Goal: Task Accomplishment & Management: Use online tool/utility

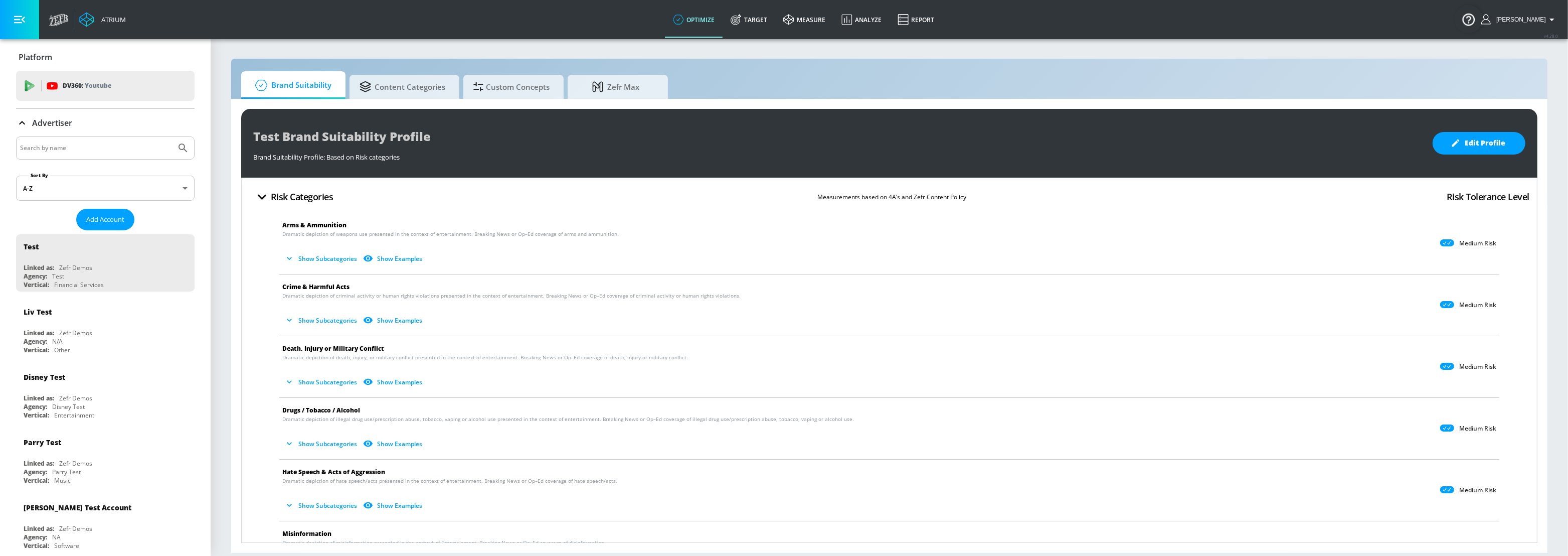
click at [105, 145] on input "Search by name" at bounding box center [96, 148] width 152 height 13
type input "spinmaster"
click at [172, 137] on button "Submit Search" at bounding box center [182, 147] width 22 height 22
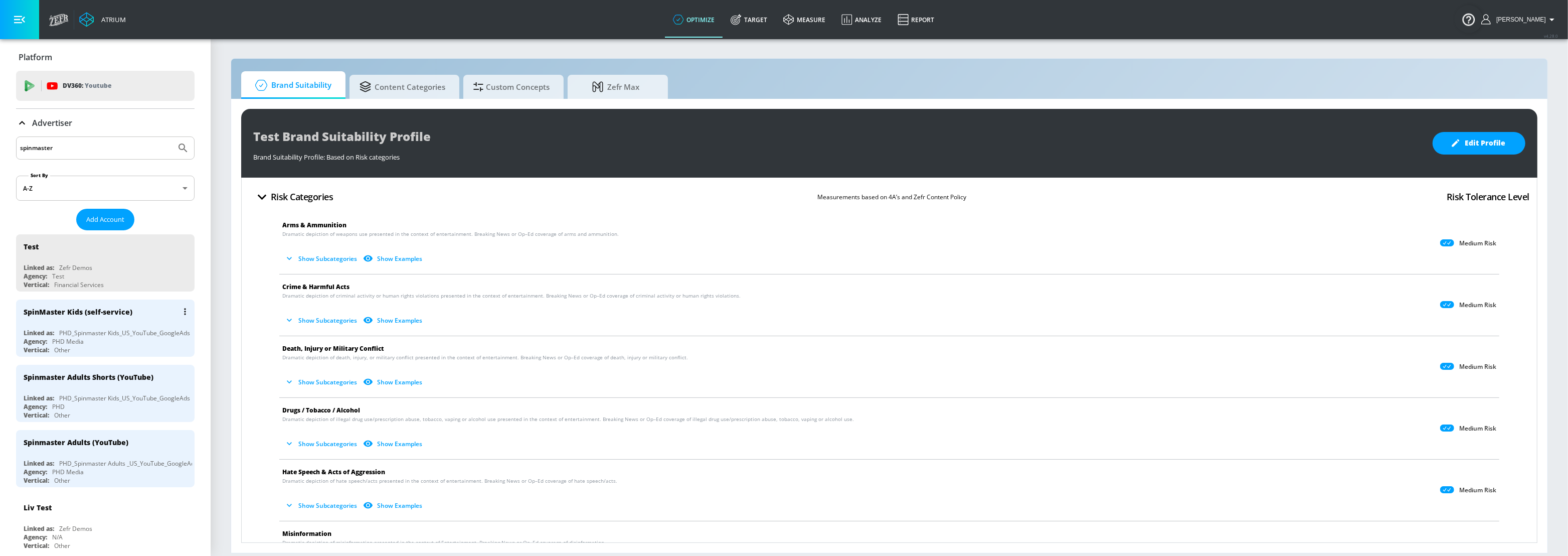
click at [163, 332] on div "PHD_Spinmaster Kids_US_YouTube_GoogleAds" at bounding box center [124, 332] width 131 height 9
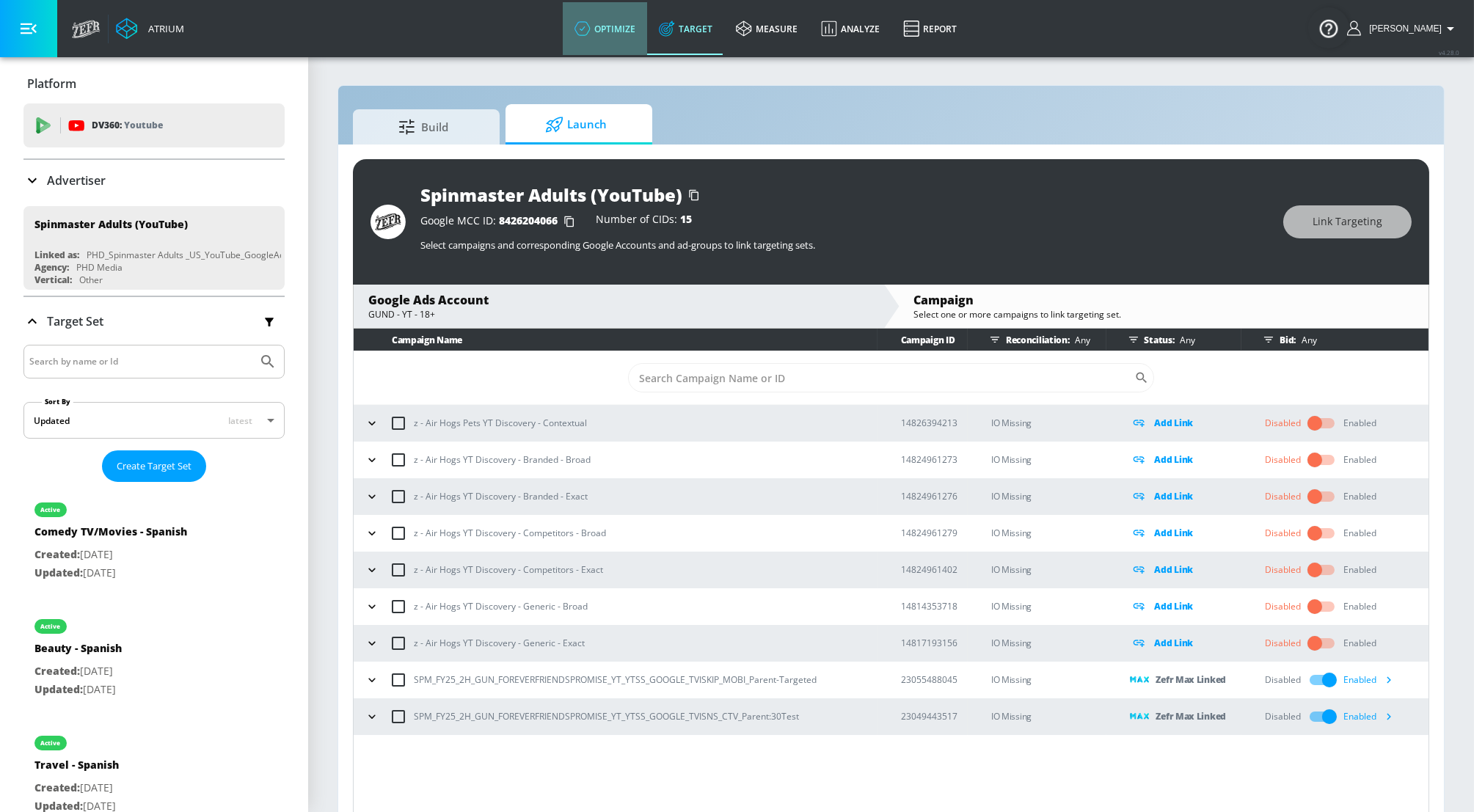
click at [635, 22] on link "optimize" at bounding box center [605, 28] width 84 height 52
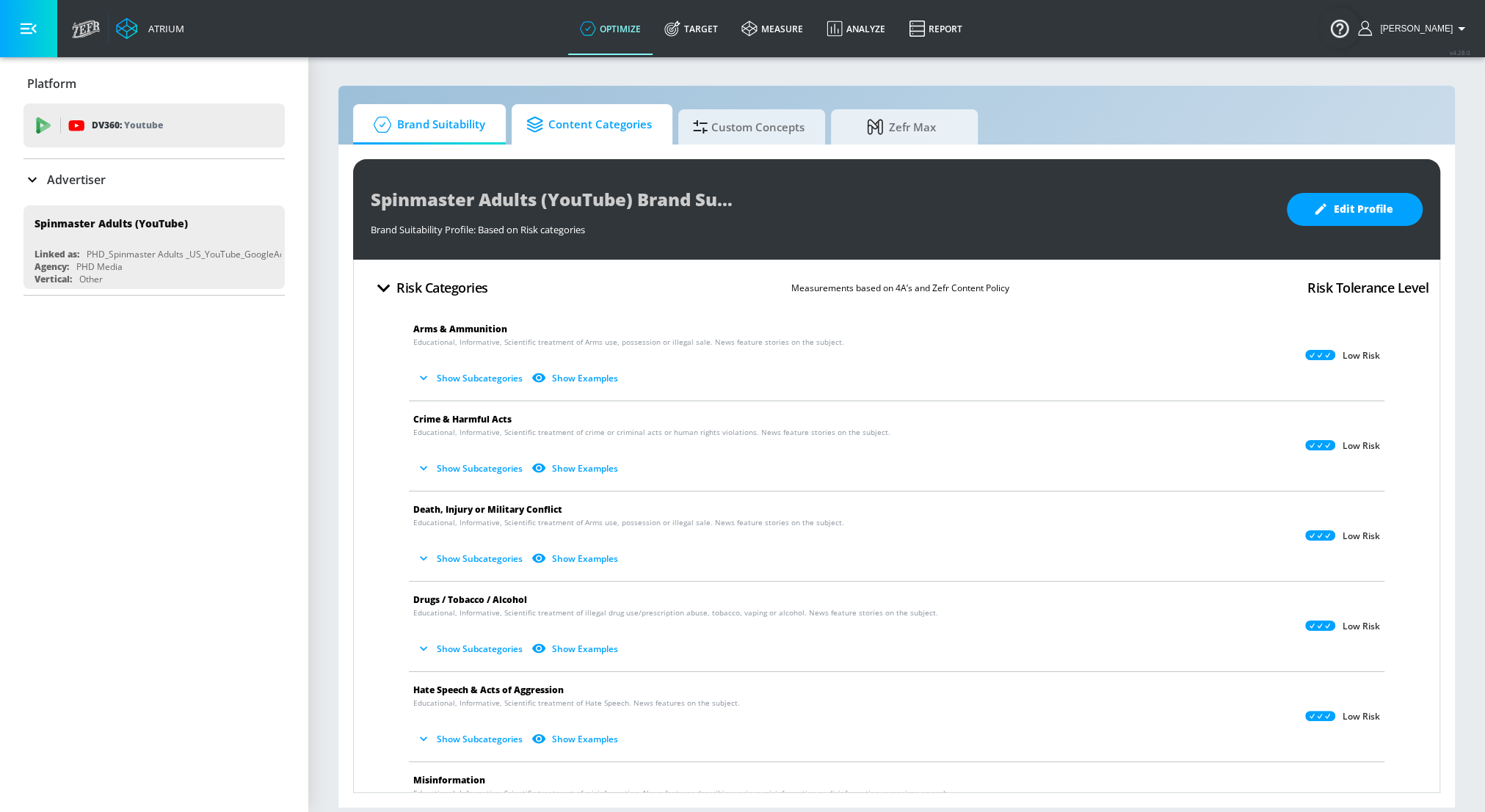
click at [636, 134] on span "Content Categories" at bounding box center [588, 124] width 125 height 35
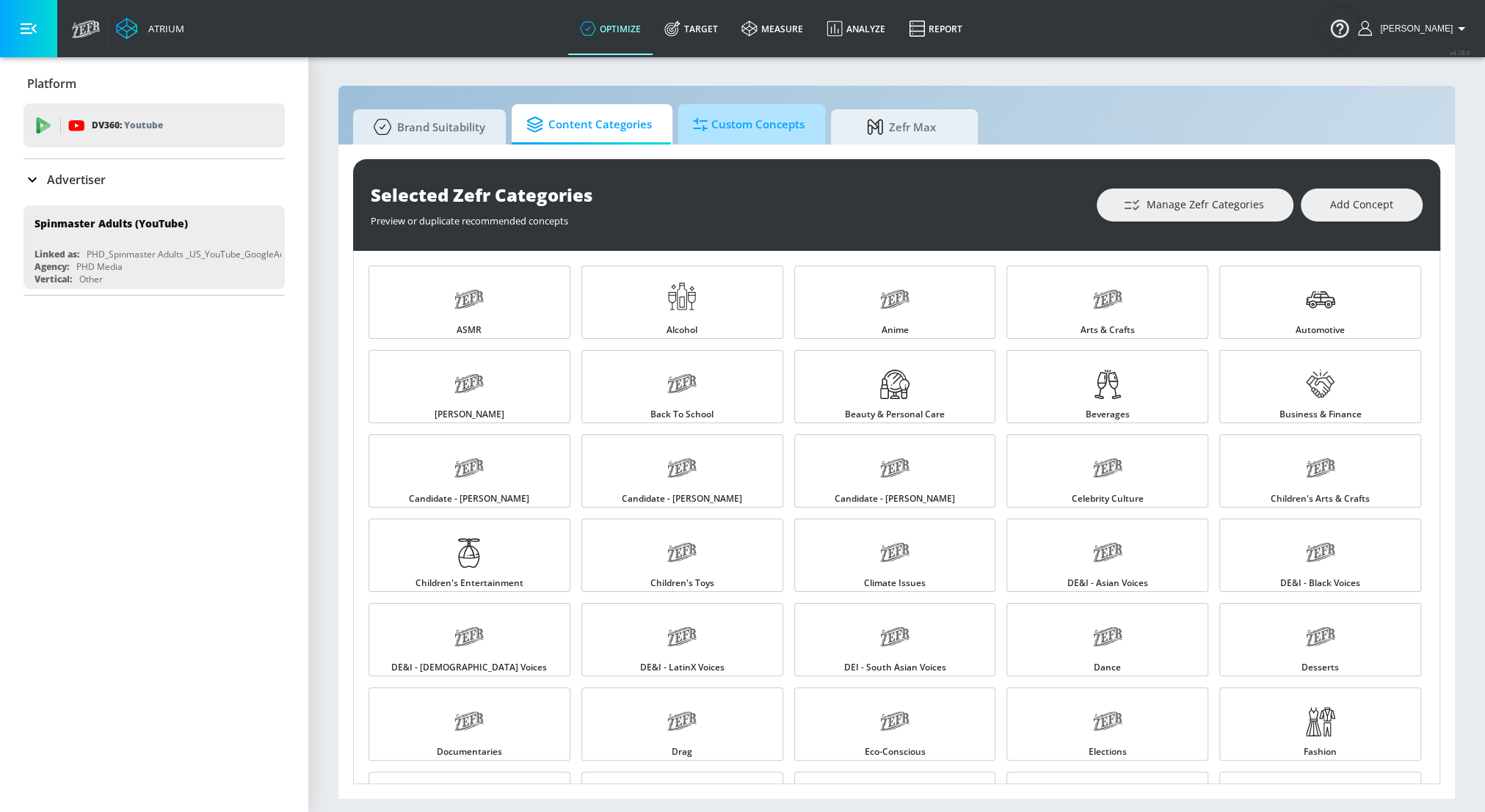
click at [762, 126] on span "Custom Concepts" at bounding box center [748, 124] width 112 height 35
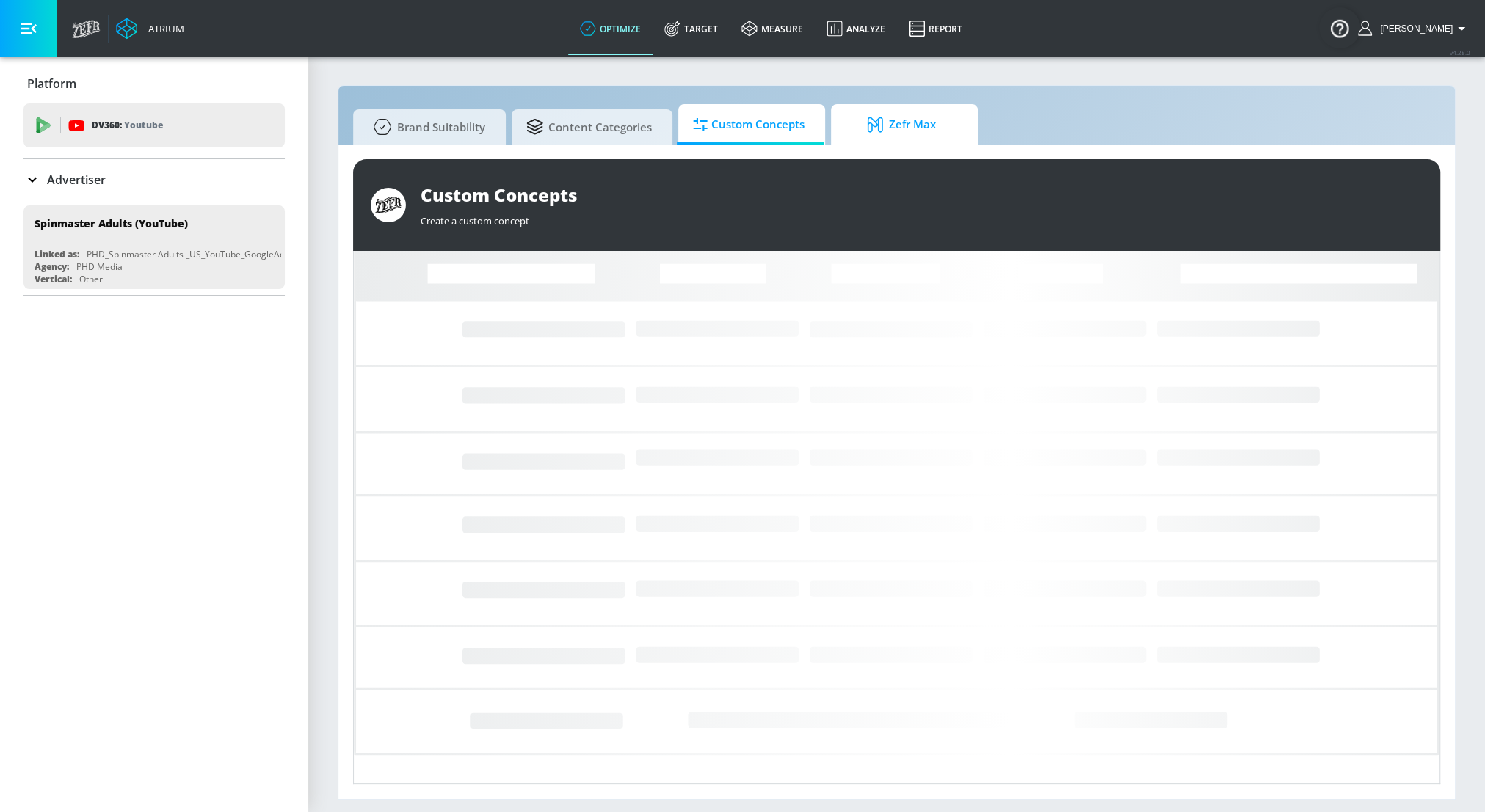
click at [774, 118] on icon at bounding box center [877, 124] width 22 height 16
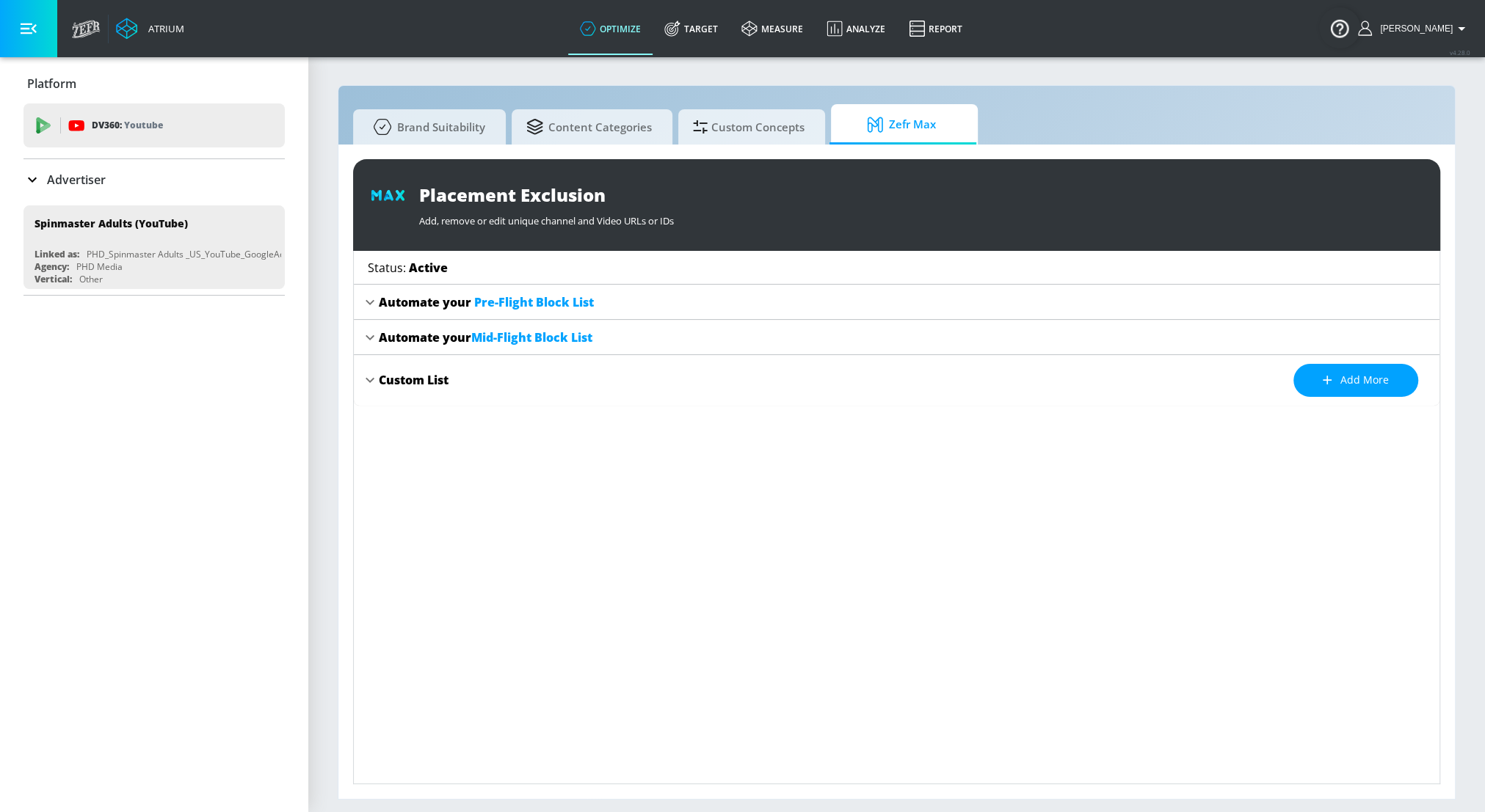
click at [464, 386] on div "Custom List Add more" at bounding box center [905, 380] width 1053 height 33
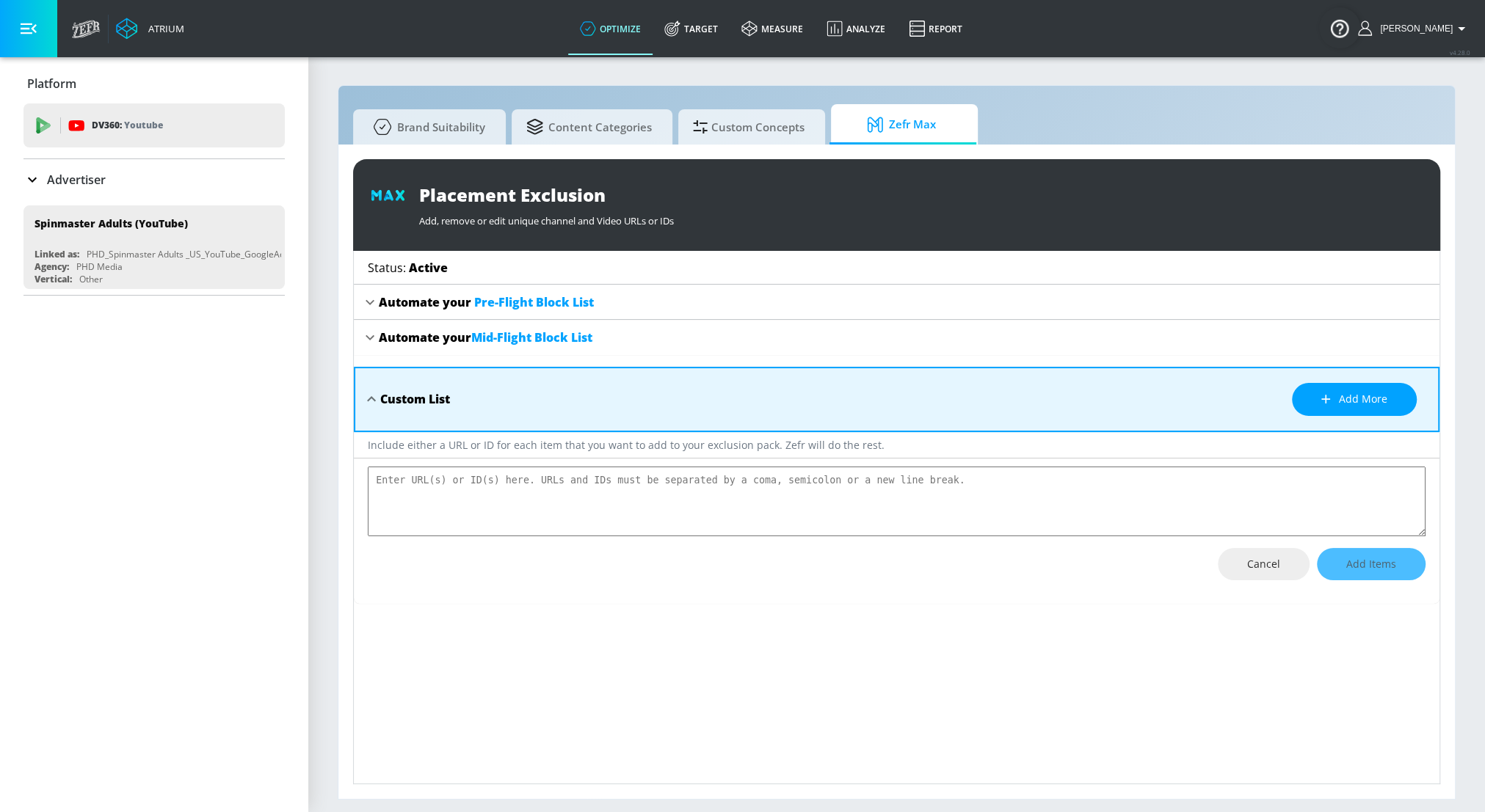
click at [610, 486] on textarea "placement-exclusions-content" at bounding box center [896, 502] width 1057 height 70
type textarea "[URL][DOMAIN_NAME] [URL][DOMAIN_NAME]"
type textarea "x"
type textarea "[URL][DOMAIN_NAME] [URL][DOMAIN_NAME]"
click at [774, 569] on span "Add Items" at bounding box center [1370, 564] width 50 height 18
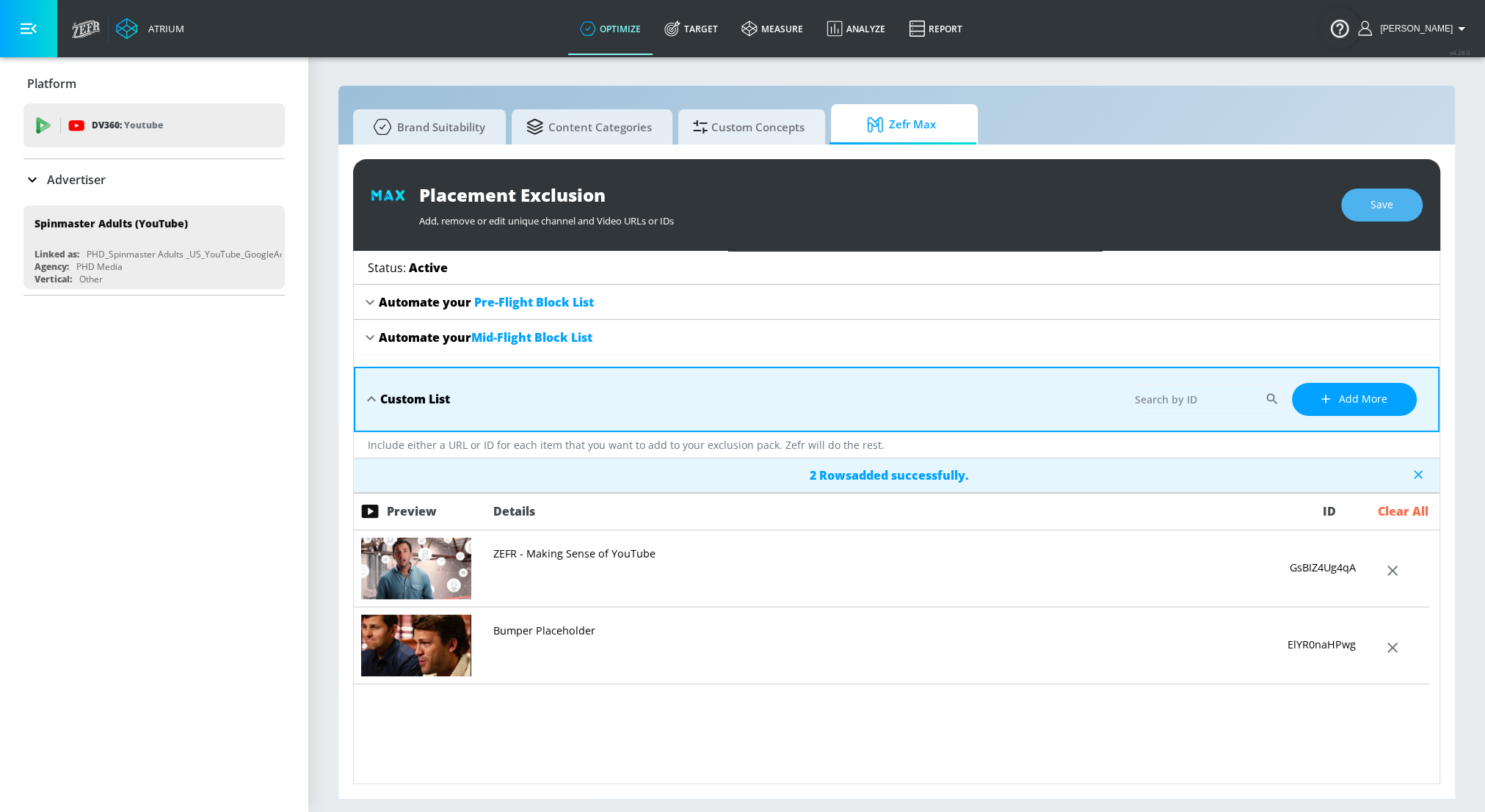
click at [774, 207] on span "Save" at bounding box center [1381, 205] width 22 height 18
